Goal: Transaction & Acquisition: Download file/media

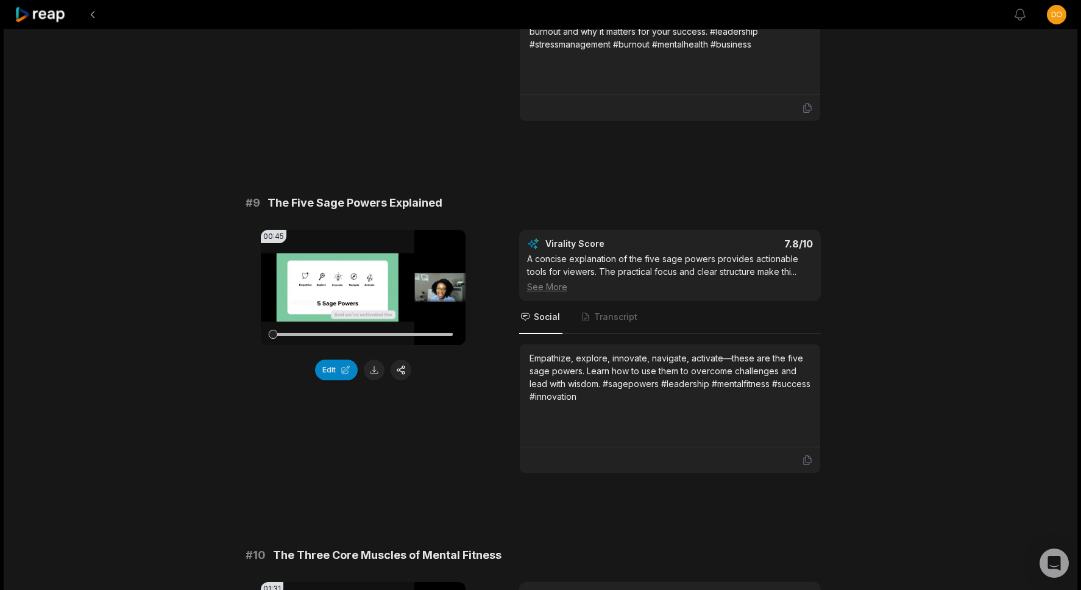
scroll to position [2801, 0]
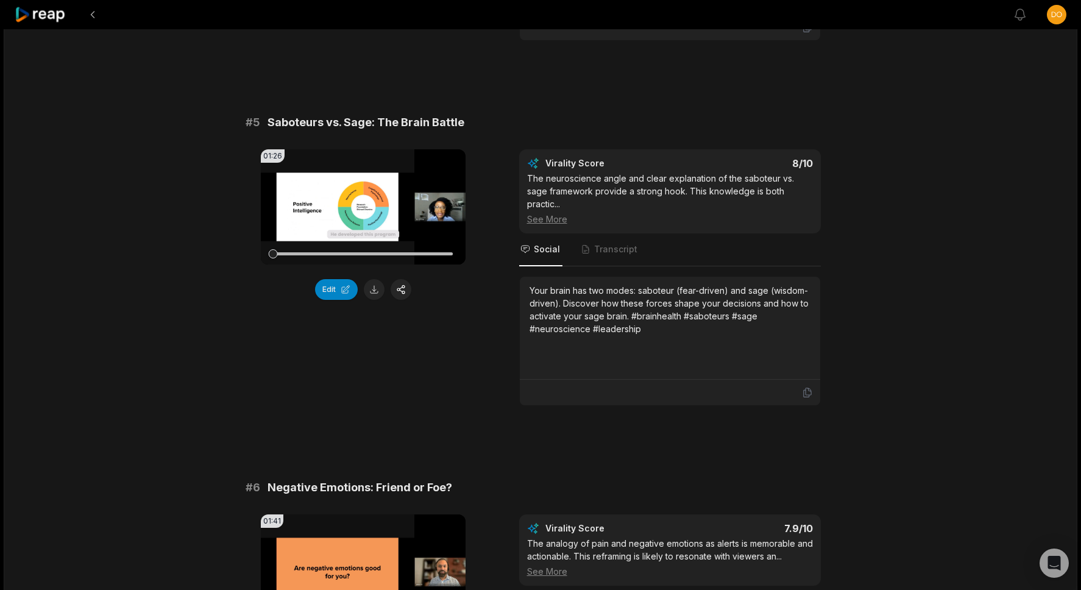
scroll to position [1480, 0]
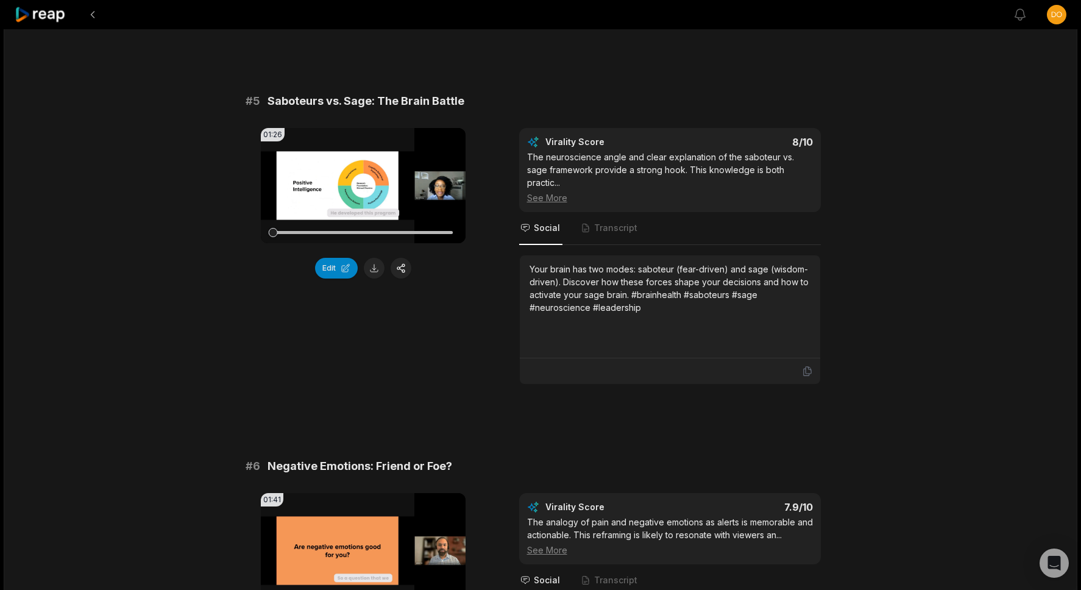
click at [985, 133] on div "01:01:36 The Business Leader's Mental Edge Webinar - 2025_09_17 10_38 CDT - Rec…" at bounding box center [541, 413] width 1074 height 3726
click at [344, 183] on video "Your browser does not support mp4 format." at bounding box center [363, 185] width 205 height 115
click at [314, 179] on video "Your browser does not support mp4 format." at bounding box center [363, 185] width 205 height 115
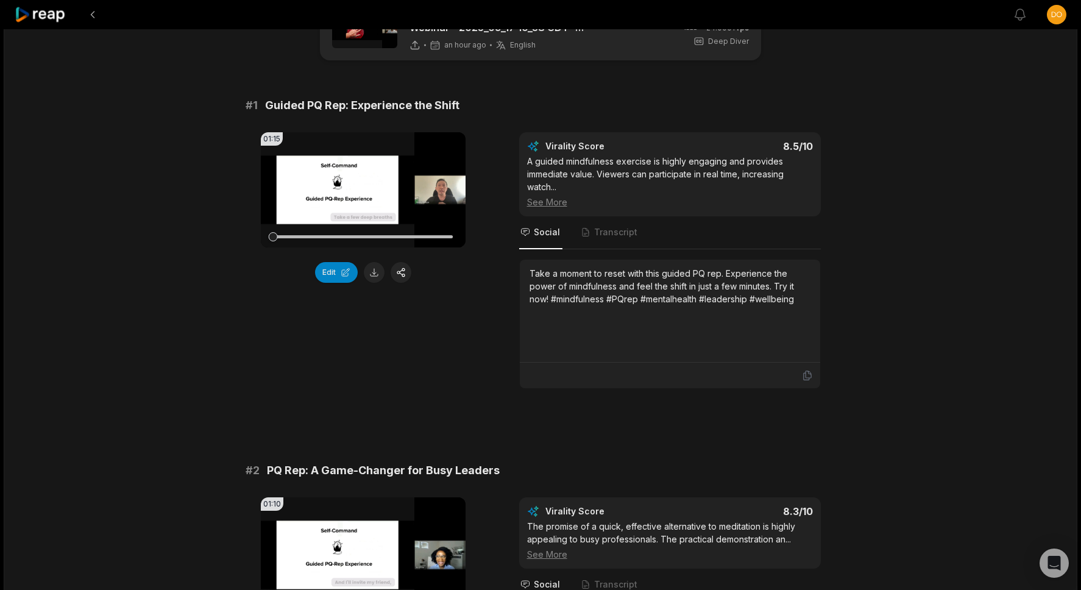
scroll to position [55, 0]
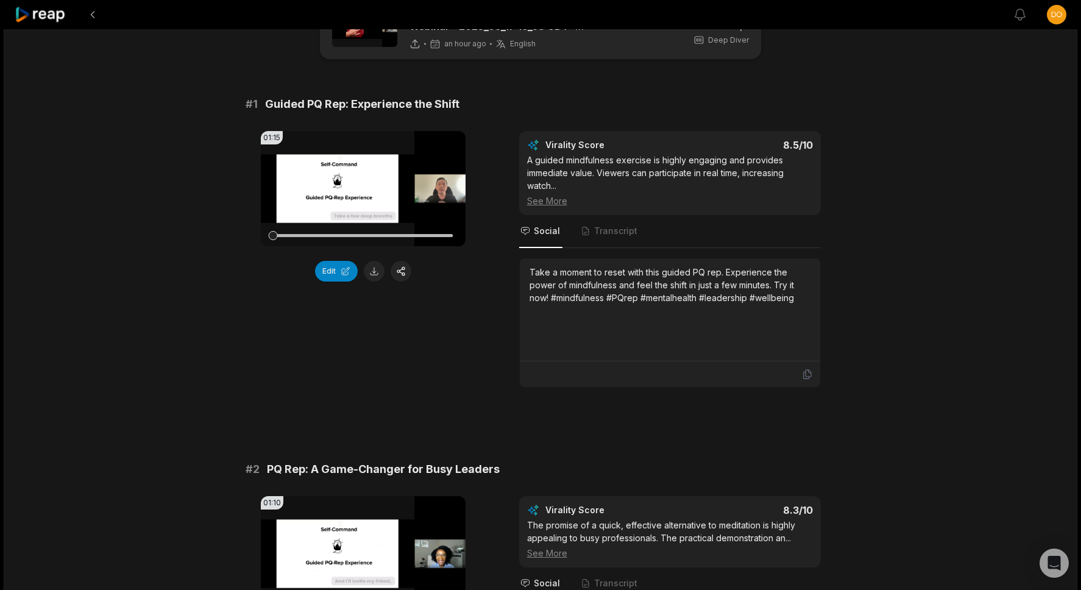
click at [363, 179] on video "Your browser does not support mp4 format." at bounding box center [363, 188] width 205 height 115
click at [352, 194] on video "Your browser does not support mp4 format." at bounding box center [363, 188] width 205 height 115
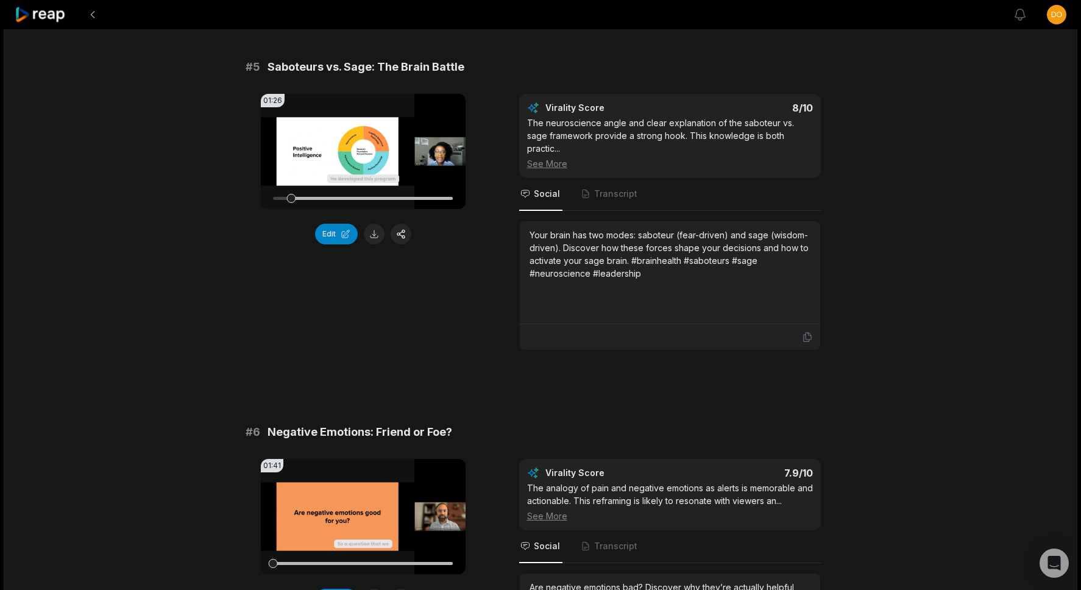
scroll to position [1775, 0]
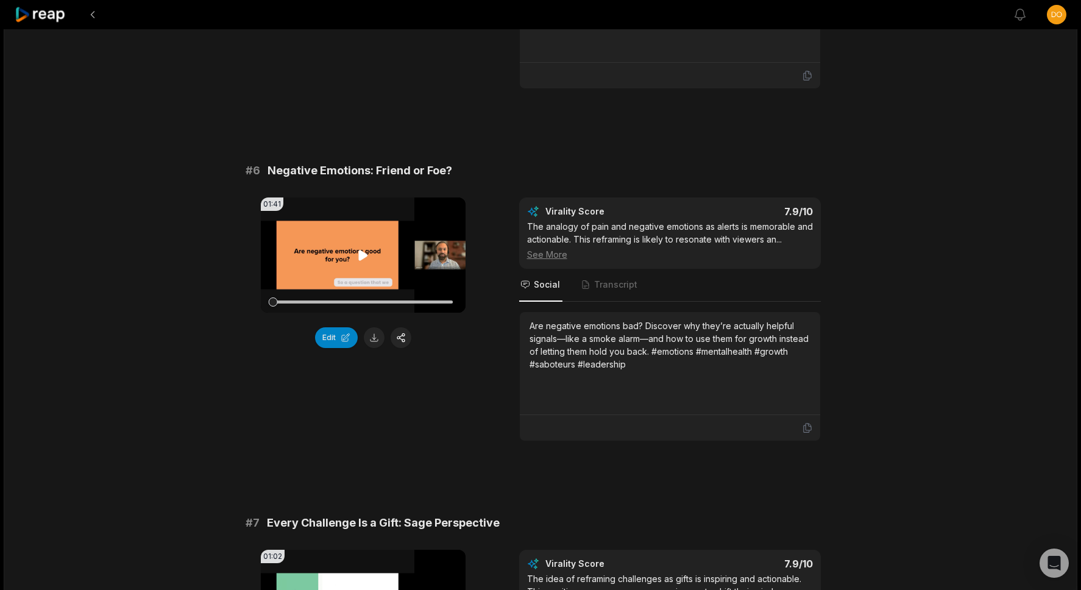
click at [363, 250] on icon at bounding box center [362, 255] width 9 height 10
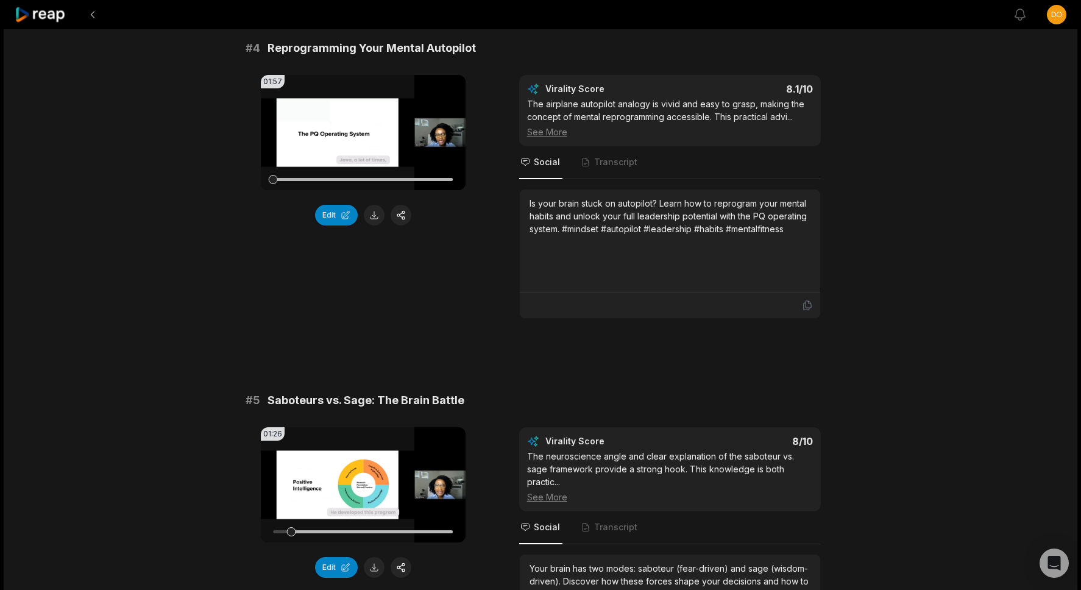
scroll to position [1383, 0]
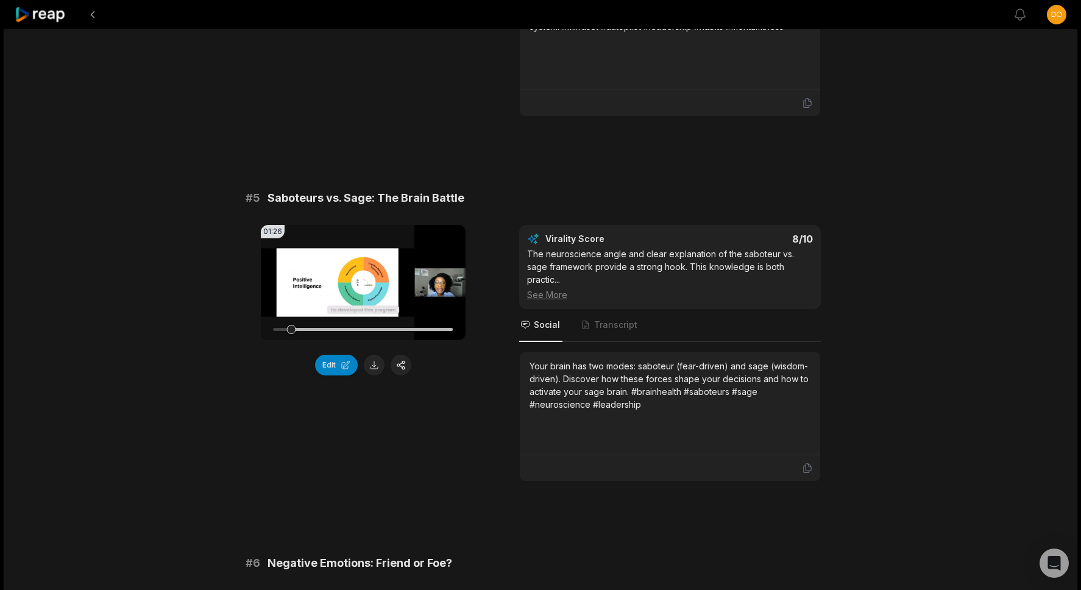
click at [326, 291] on video "Your browser does not support mp4 format." at bounding box center [363, 282] width 205 height 115
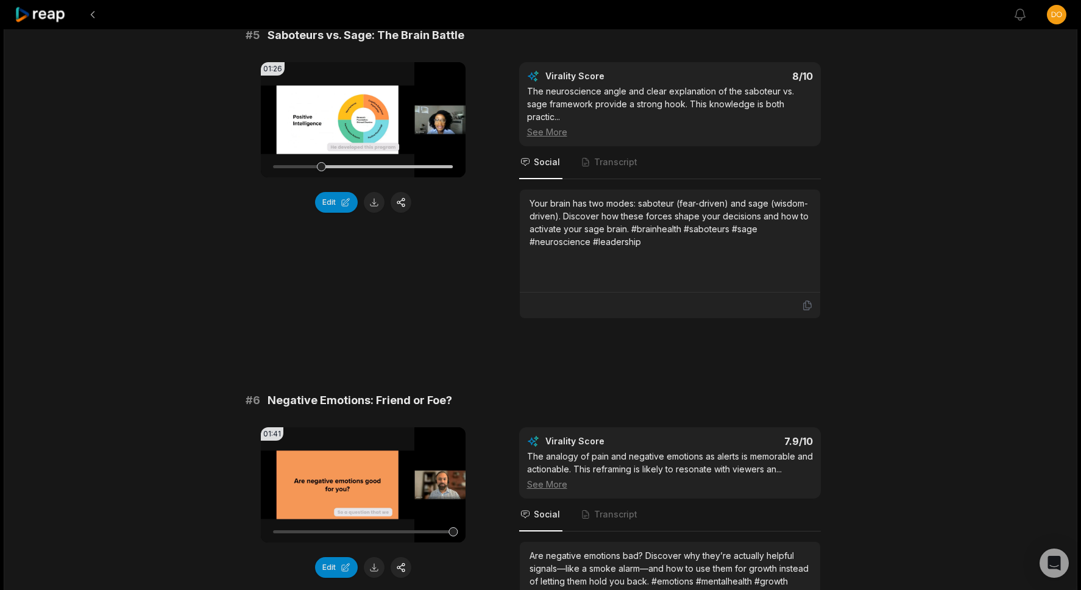
scroll to position [1543, 0]
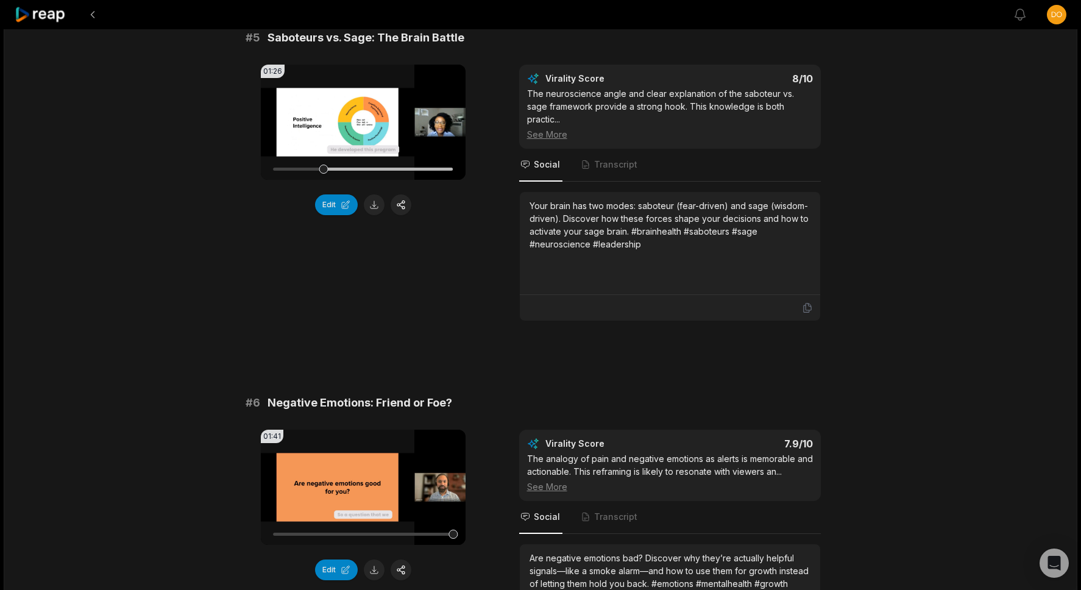
click at [367, 168] on div at bounding box center [363, 169] width 180 height 3
click at [363, 124] on icon at bounding box center [363, 122] width 15 height 15
click at [340, 480] on video "Your browser does not support mp4 format." at bounding box center [363, 487] width 205 height 115
click at [319, 523] on div at bounding box center [363, 533] width 180 height 21
click at [355, 533] on div at bounding box center [363, 534] width 180 height 3
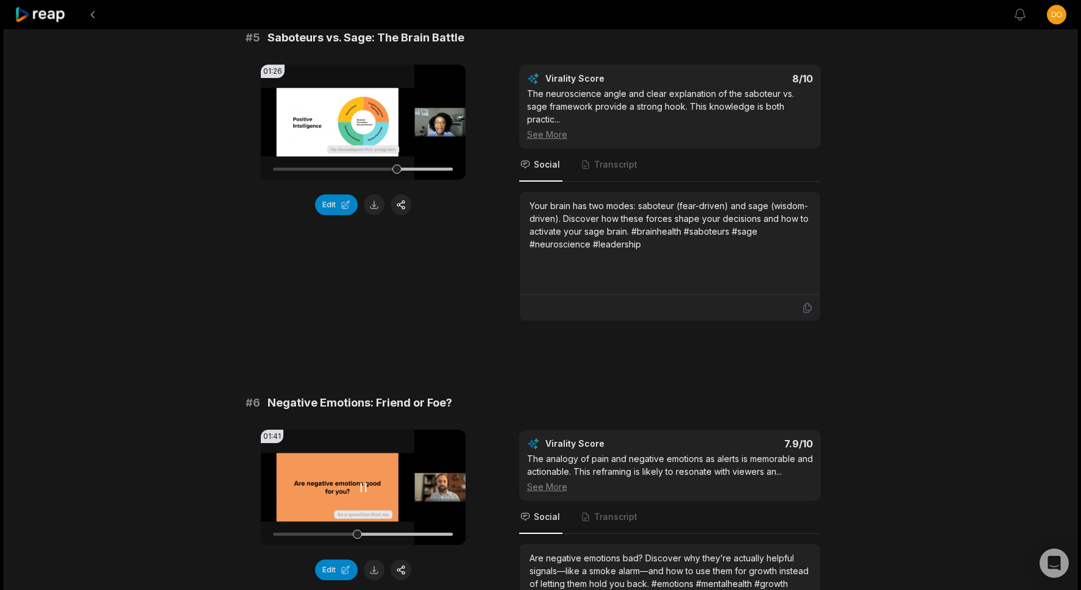
click at [373, 533] on div at bounding box center [363, 534] width 180 height 3
click at [413, 523] on div at bounding box center [363, 533] width 180 height 21
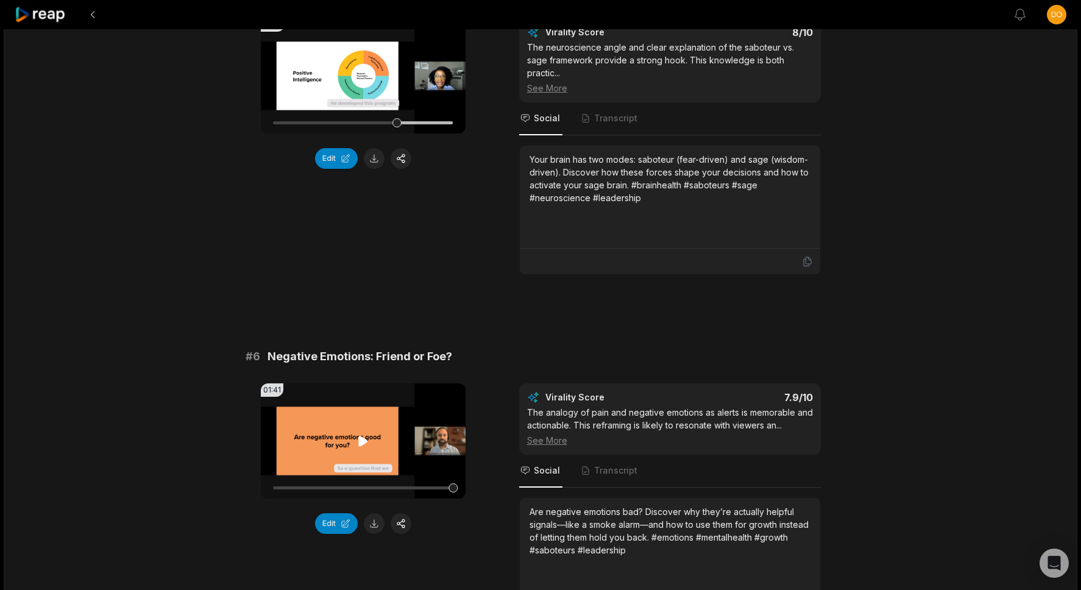
scroll to position [1592, 0]
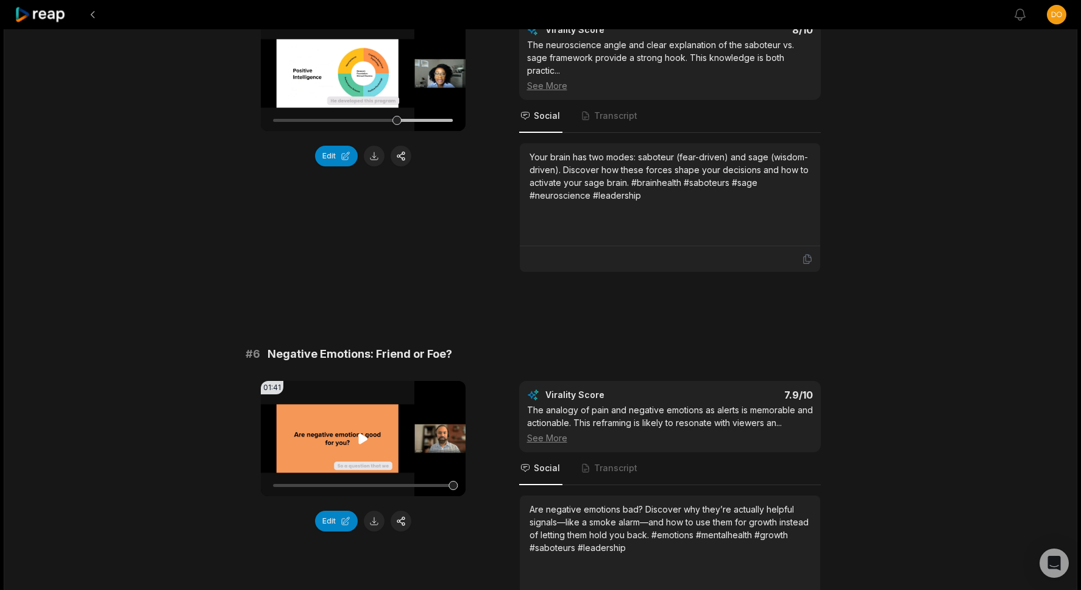
click at [314, 475] on div at bounding box center [363, 485] width 180 height 21
drag, startPoint x: 314, startPoint y: 474, endPoint x: 260, endPoint y: 473, distance: 54.8
click at [261, 473] on div "01:41 Your browser does not support mp4 format." at bounding box center [363, 438] width 205 height 115
click at [376, 511] on button at bounding box center [374, 521] width 21 height 21
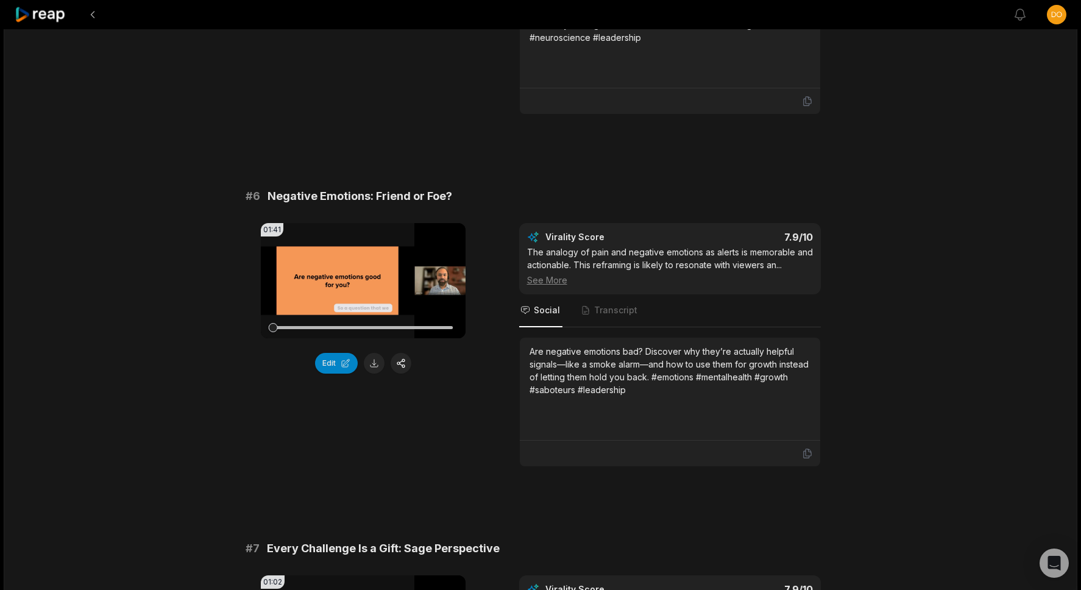
scroll to position [2049, 0]
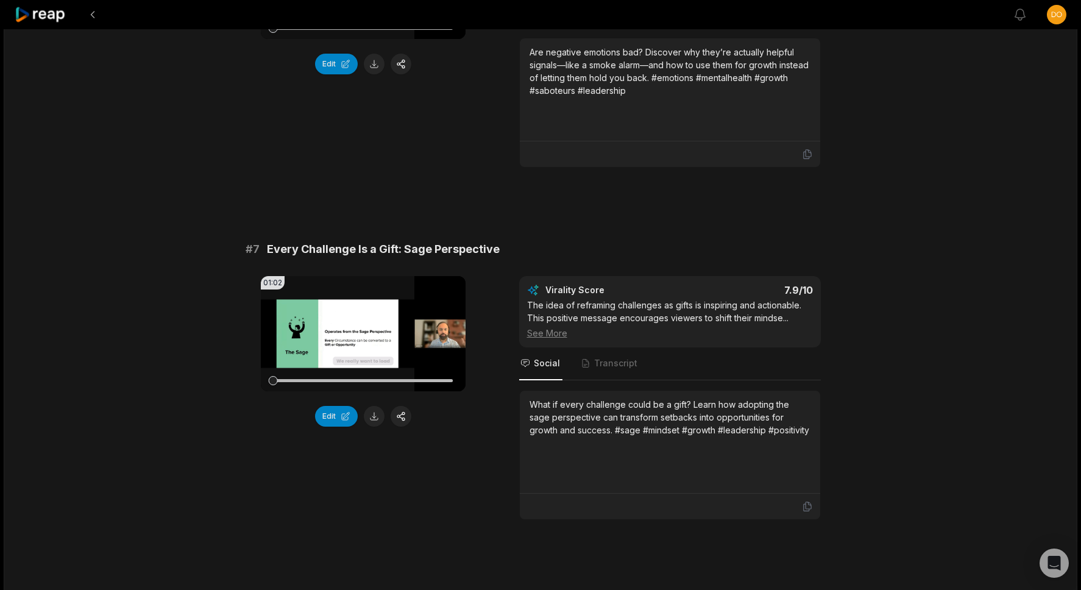
click at [336, 312] on video "Your browser does not support mp4 format." at bounding box center [363, 333] width 205 height 115
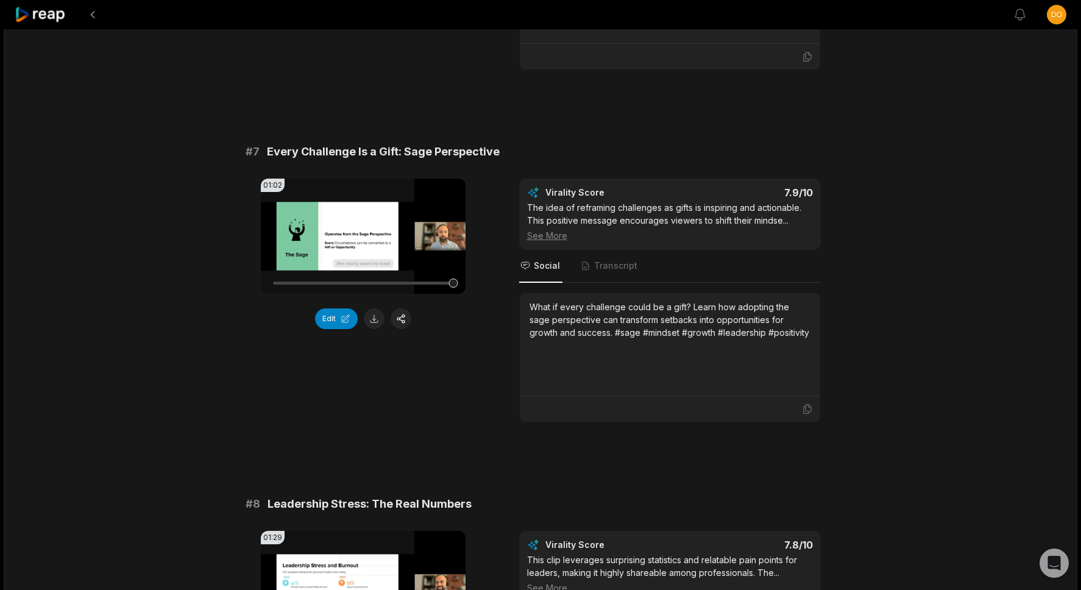
scroll to position [2738, 0]
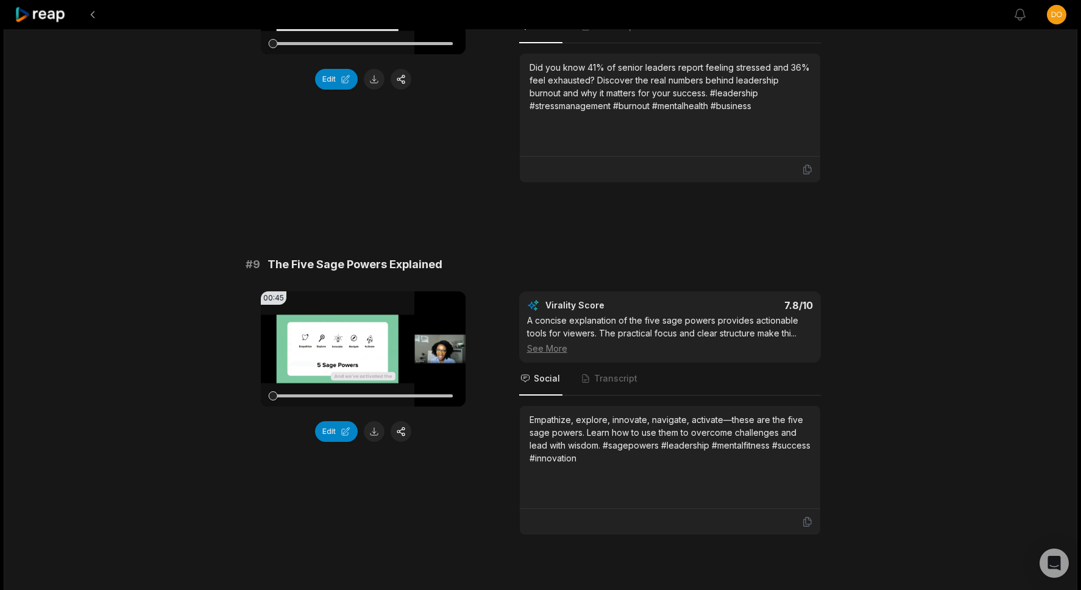
click at [336, 339] on video "Your browser does not support mp4 format." at bounding box center [363, 348] width 205 height 115
click at [374, 421] on button at bounding box center [374, 431] width 21 height 21
